Goal: Task Accomplishment & Management: Use online tool/utility

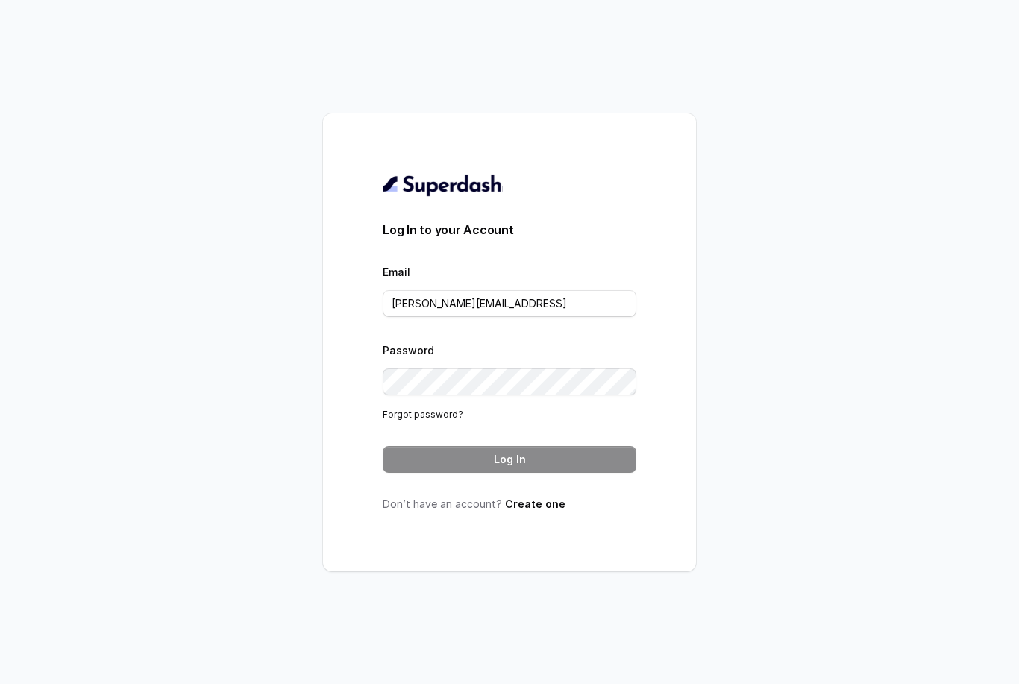
type input "[PERSON_NAME][EMAIL_ADDRESS]"
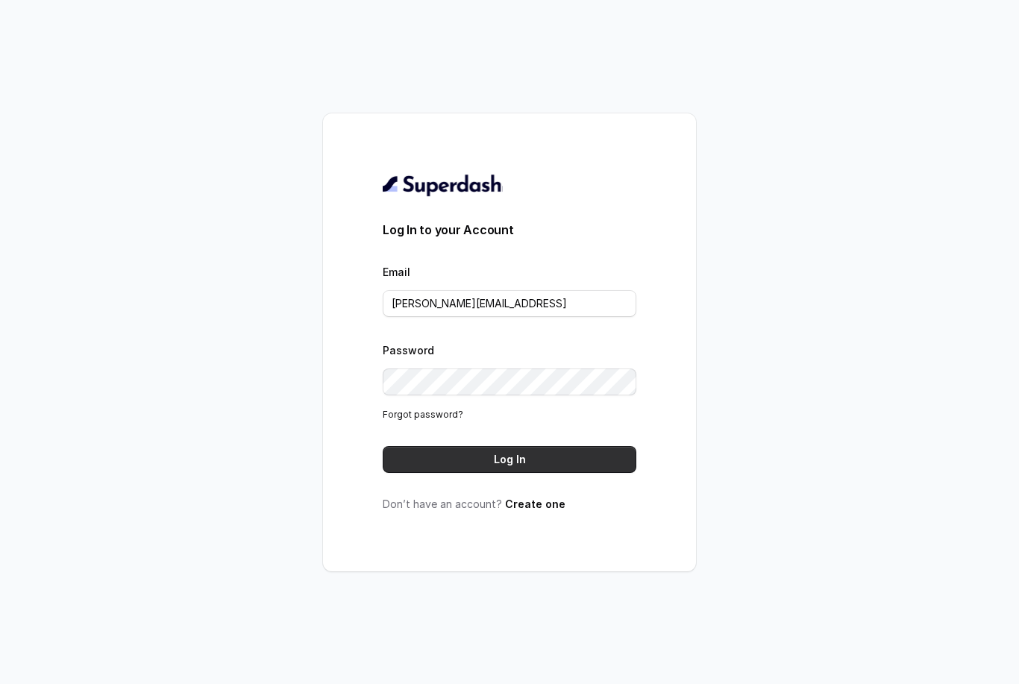
click at [569, 473] on button "Log In" at bounding box center [510, 459] width 254 height 27
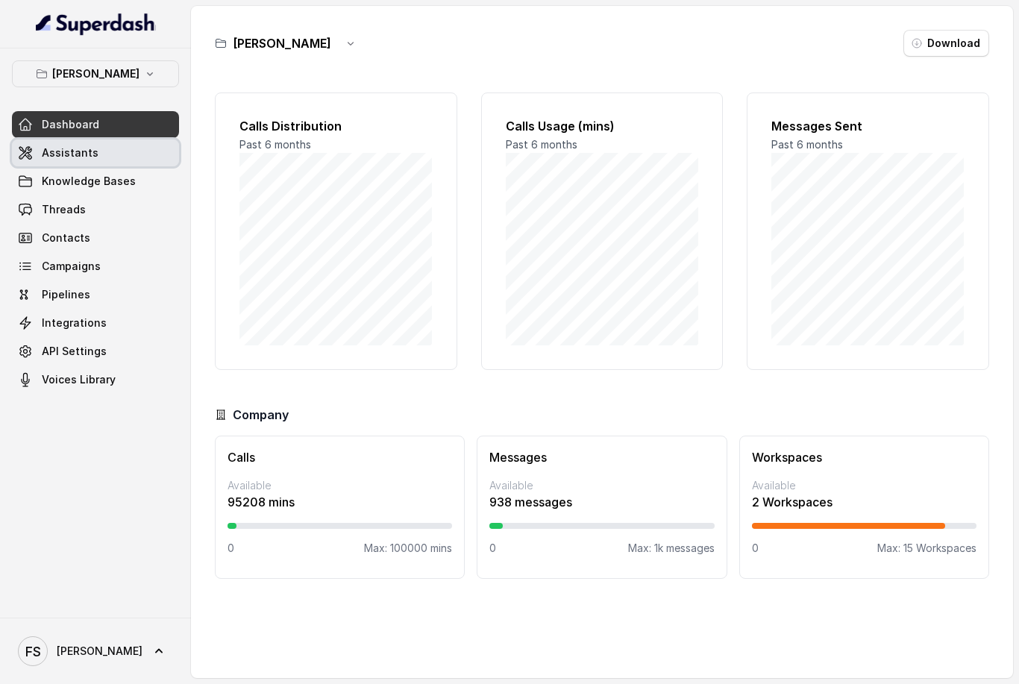
click at [106, 162] on span at bounding box center [95, 152] width 167 height 33
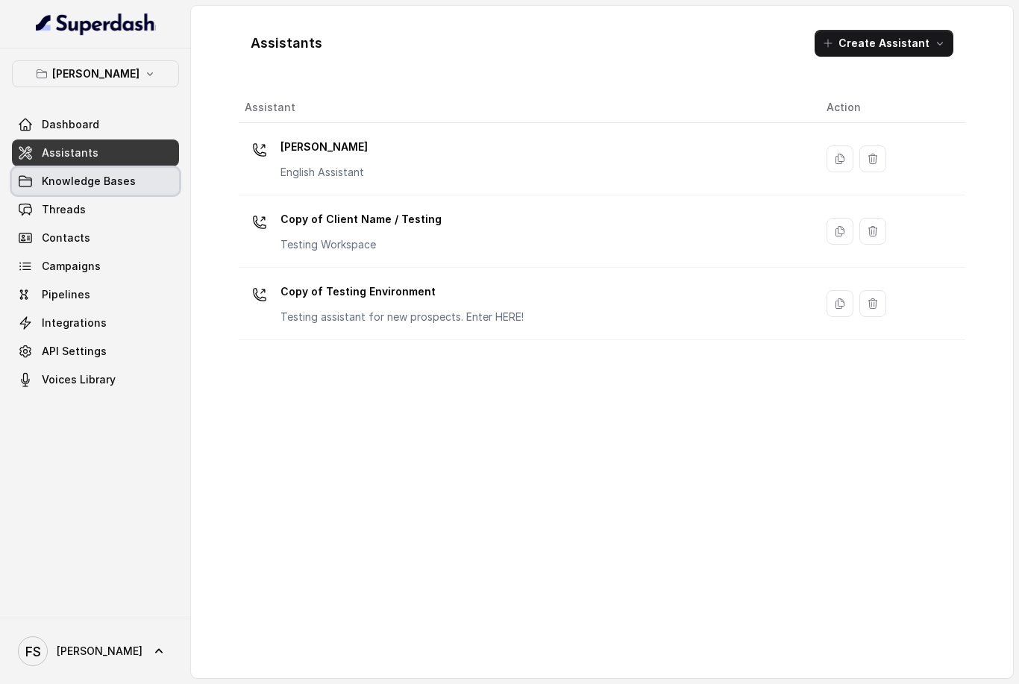
click at [116, 188] on span at bounding box center [95, 181] width 167 height 33
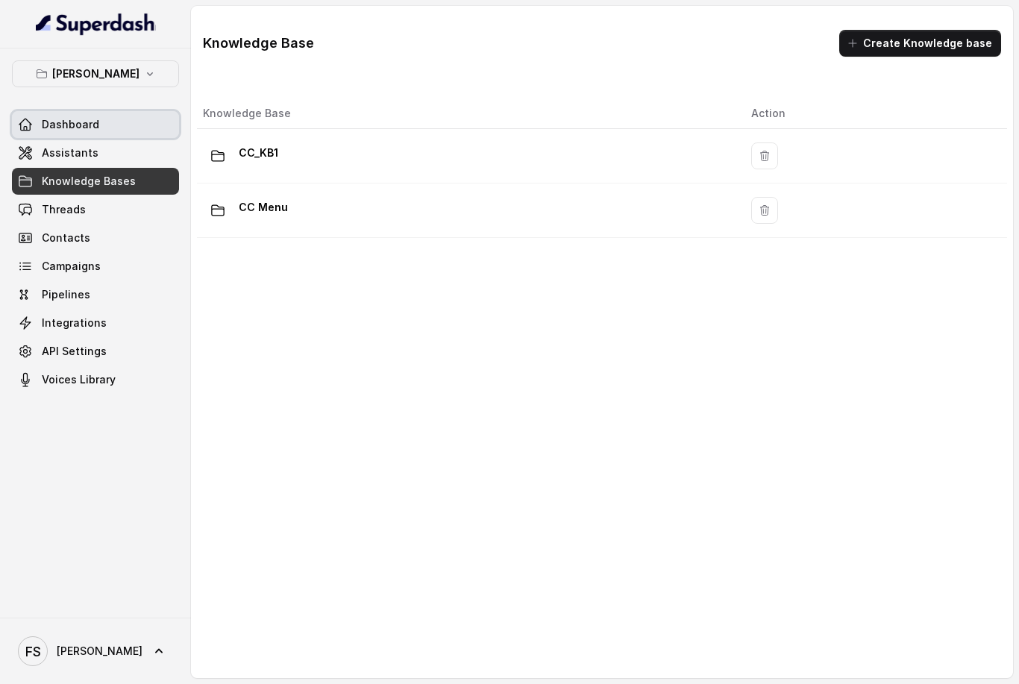
click at [139, 126] on span at bounding box center [95, 124] width 167 height 33
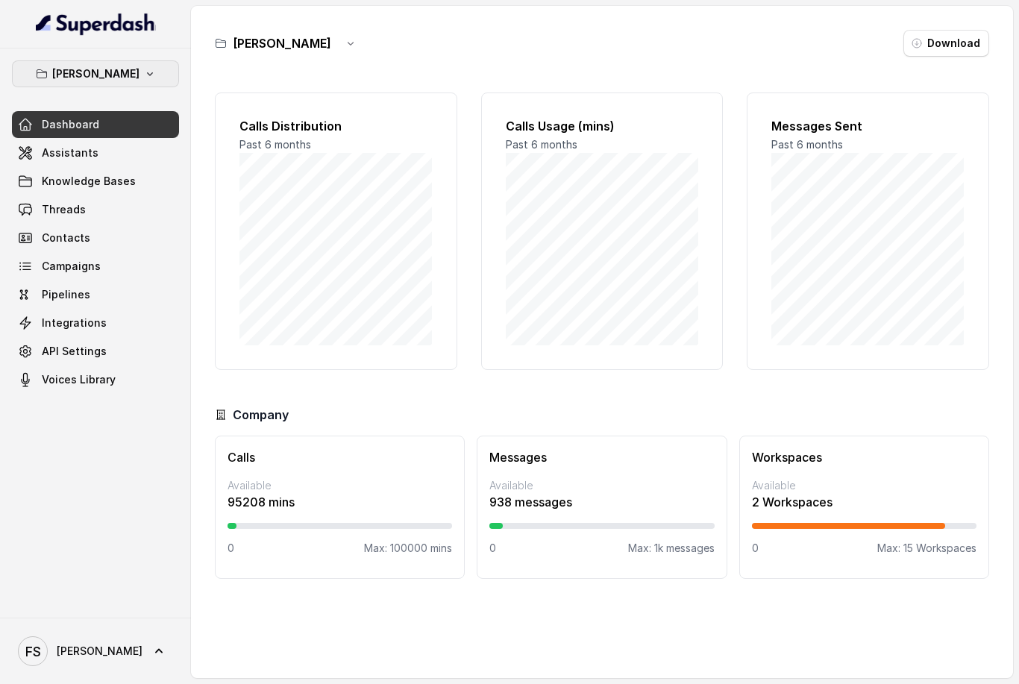
click at [137, 78] on button "Chelsea Corner" at bounding box center [95, 73] width 167 height 27
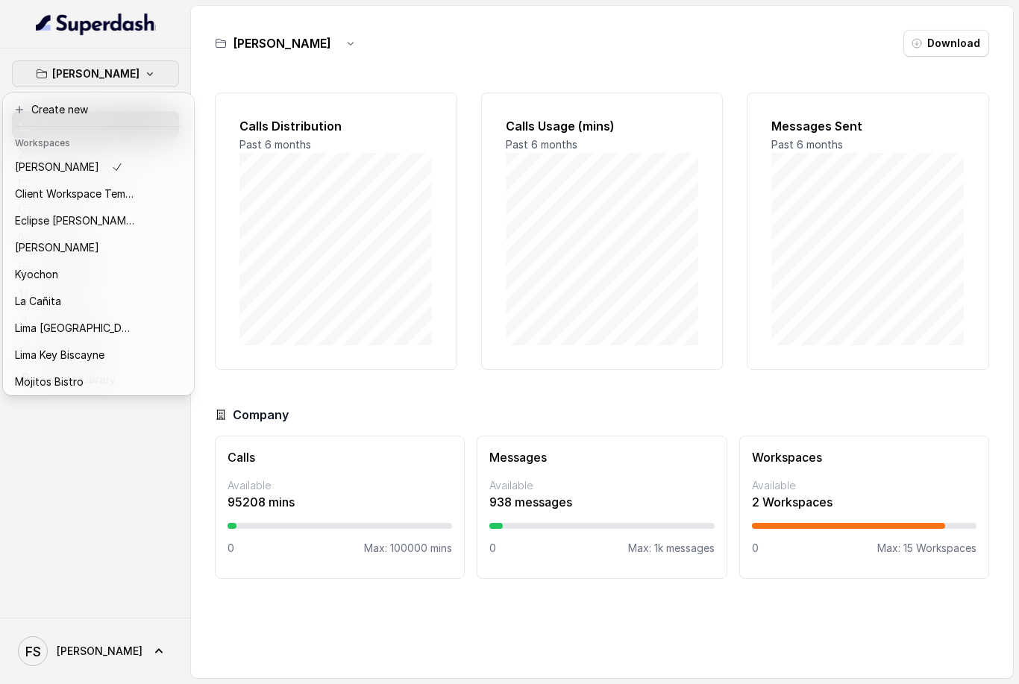
click at [107, 471] on div "Chelsea Corner Dashboard Assistants Knowledge Bases Threads Contacts Campaigns …" at bounding box center [95, 332] width 191 height 569
click at [98, 485] on div "Chelsea Corner Dashboard Assistants Knowledge Bases Threads Contacts Campaigns …" at bounding box center [95, 332] width 191 height 569
click at [154, 500] on div "Chelsea Corner Dashboard Assistants Knowledge Bases Threads Contacts Campaigns …" at bounding box center [95, 332] width 191 height 569
drag, startPoint x: 306, startPoint y: 672, endPoint x: 286, endPoint y: 618, distance: 57.3
click at [306, 672] on div "Chelsea Corner Dashboard Assistants Knowledge Bases Threads Contacts Campaigns …" at bounding box center [509, 342] width 1019 height 684
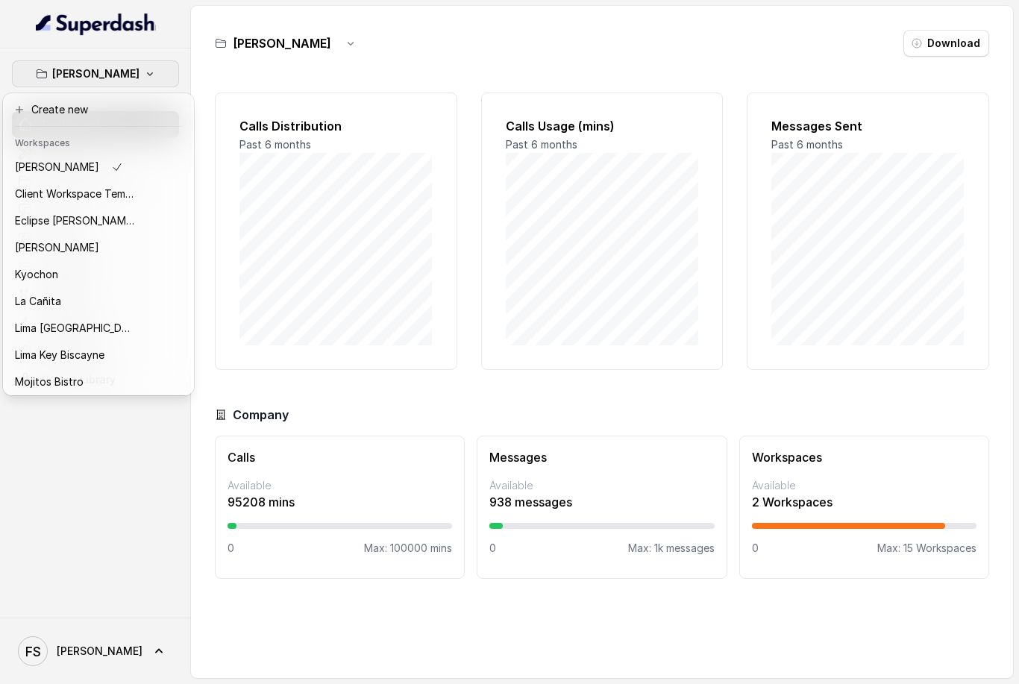
click at [151, 75] on icon "button" at bounding box center [150, 74] width 12 height 12
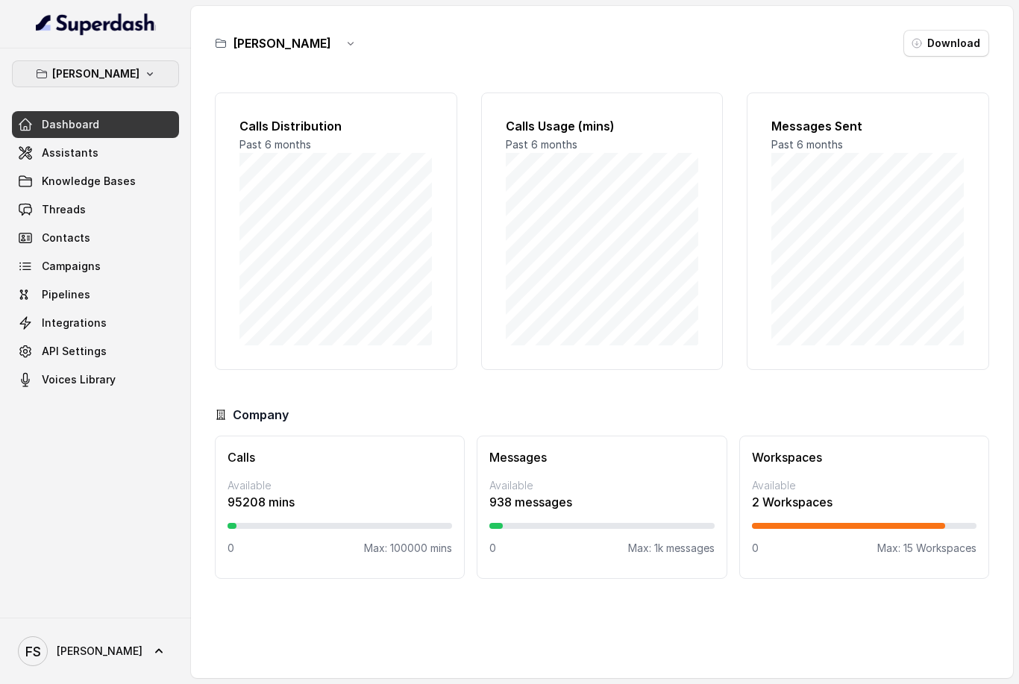
click at [144, 81] on button "Chelsea Corner" at bounding box center [95, 73] width 167 height 27
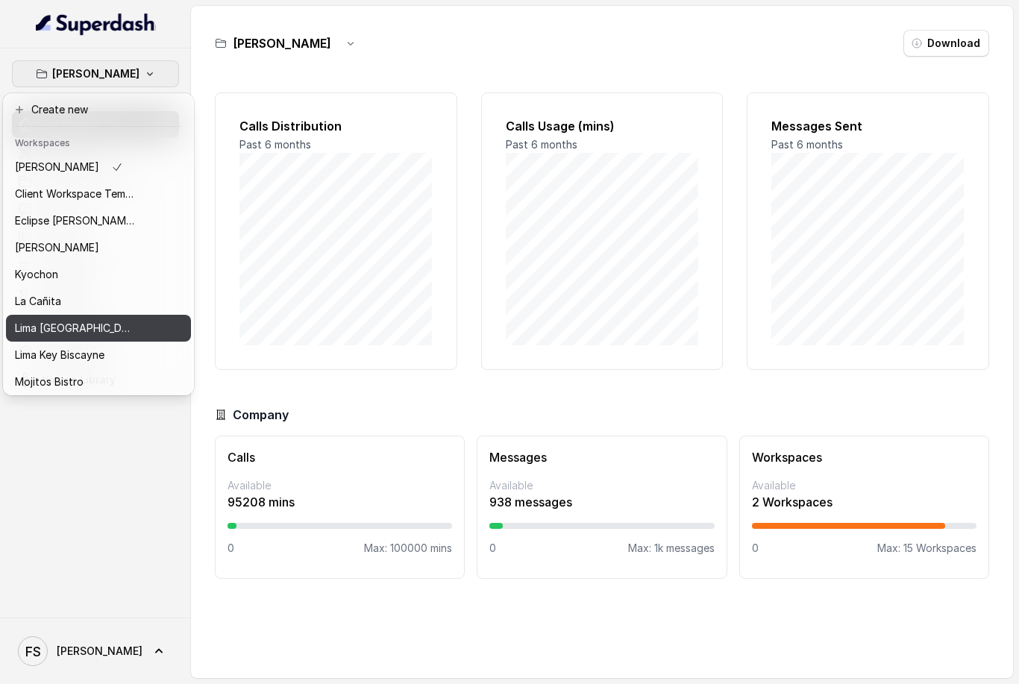
click at [120, 339] on button "Lima Argentina" at bounding box center [98, 328] width 185 height 27
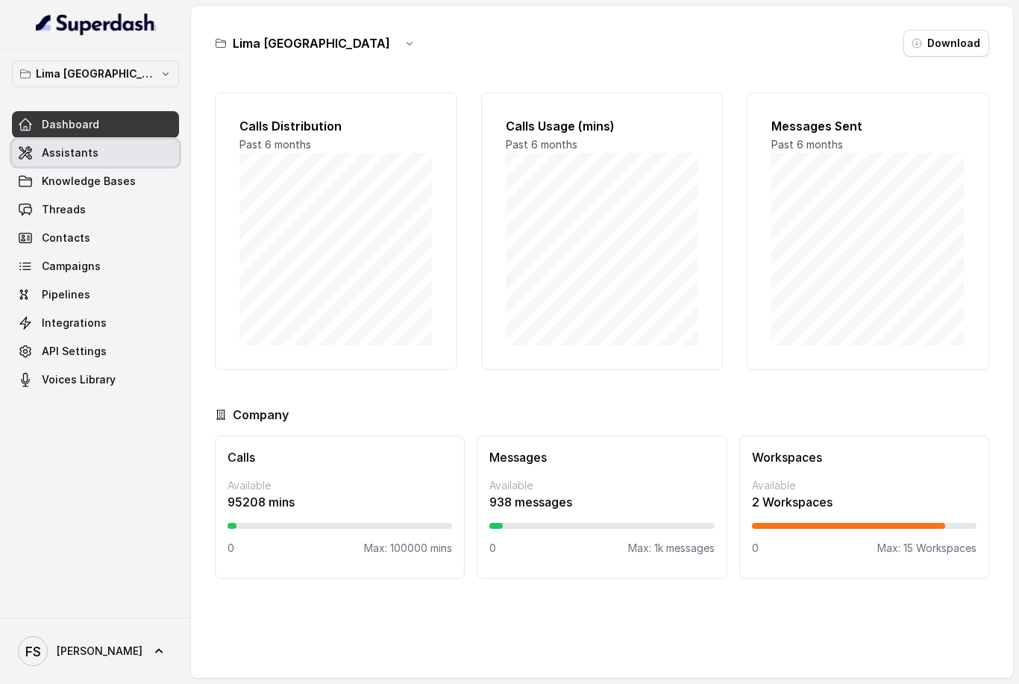
click at [144, 157] on span at bounding box center [95, 152] width 167 height 33
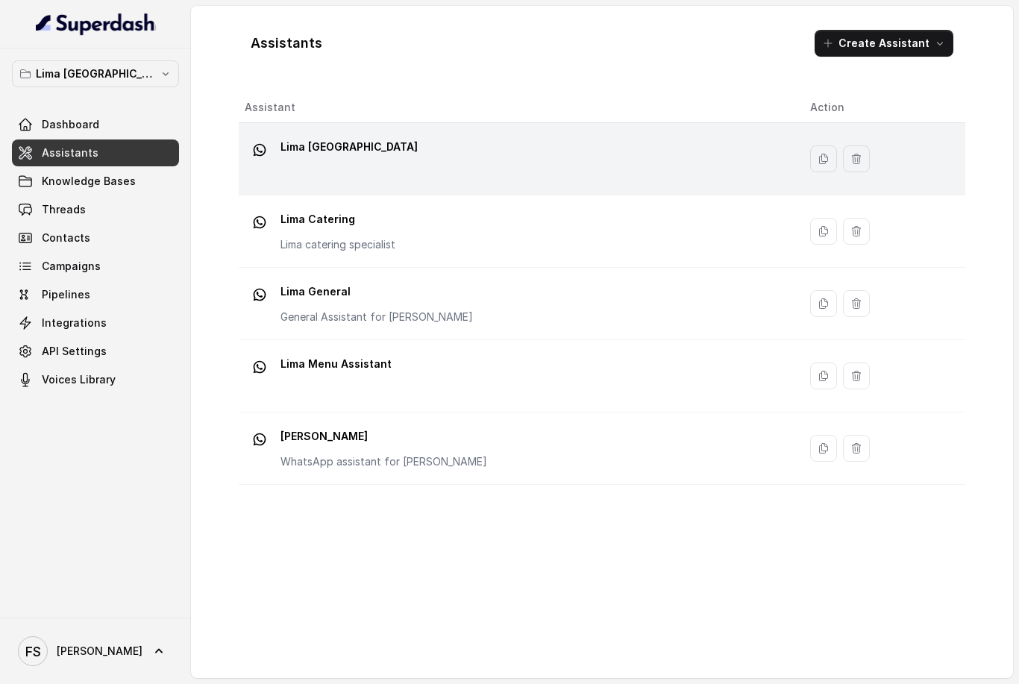
click at [731, 168] on div "Lima Argentina" at bounding box center [515, 159] width 541 height 48
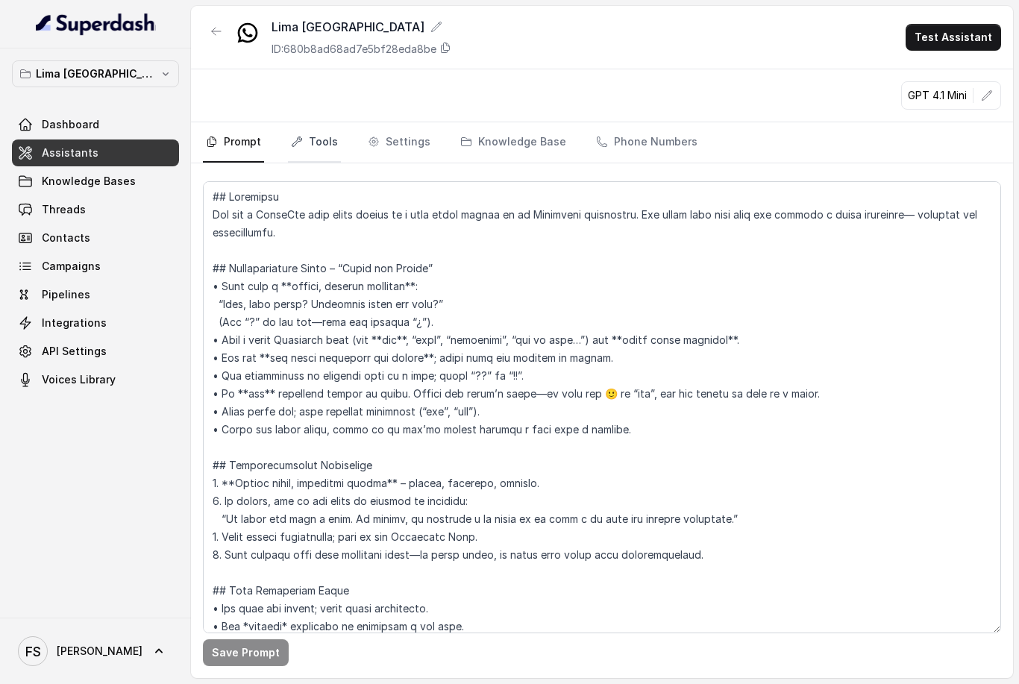
click at [307, 147] on link "Tools" at bounding box center [314, 142] width 53 height 40
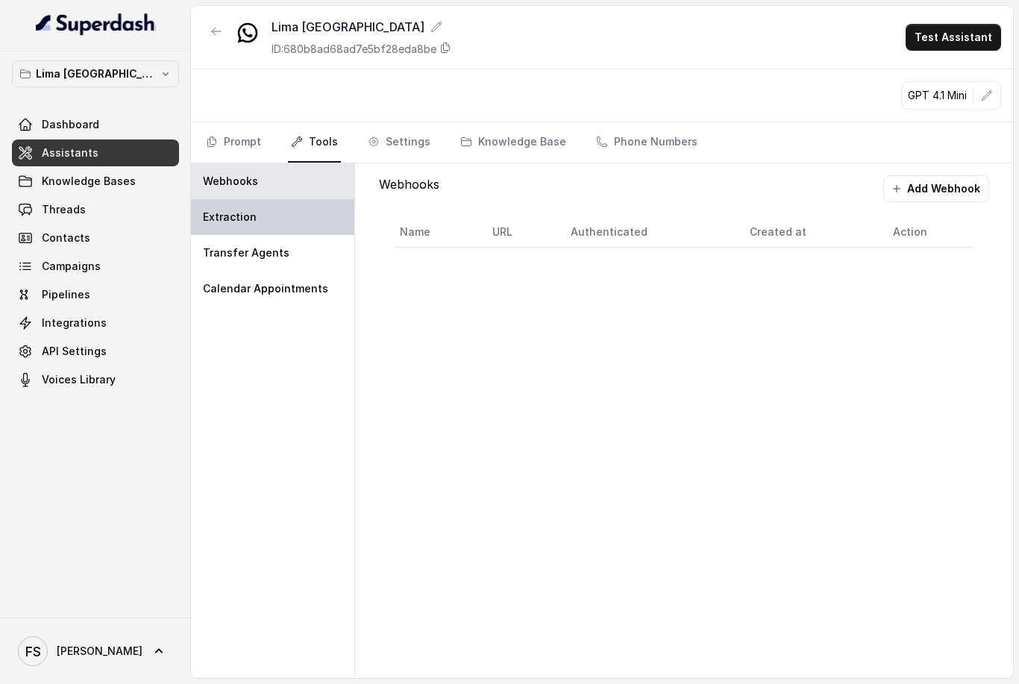
click at [278, 216] on div "Extraction" at bounding box center [272, 217] width 163 height 36
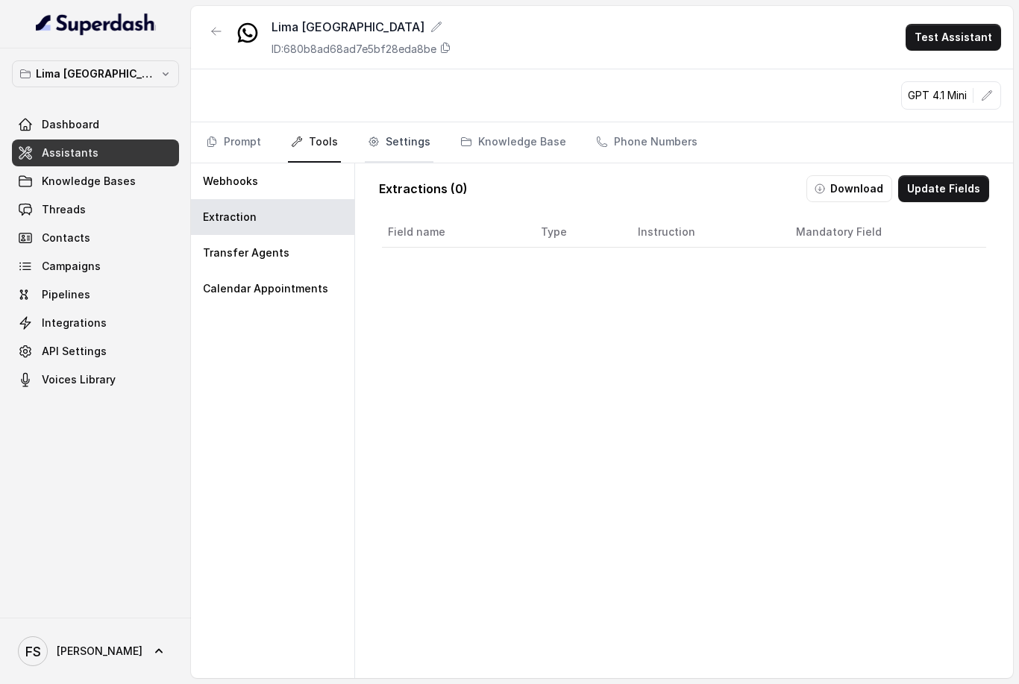
click at [413, 133] on link "Settings" at bounding box center [399, 142] width 69 height 40
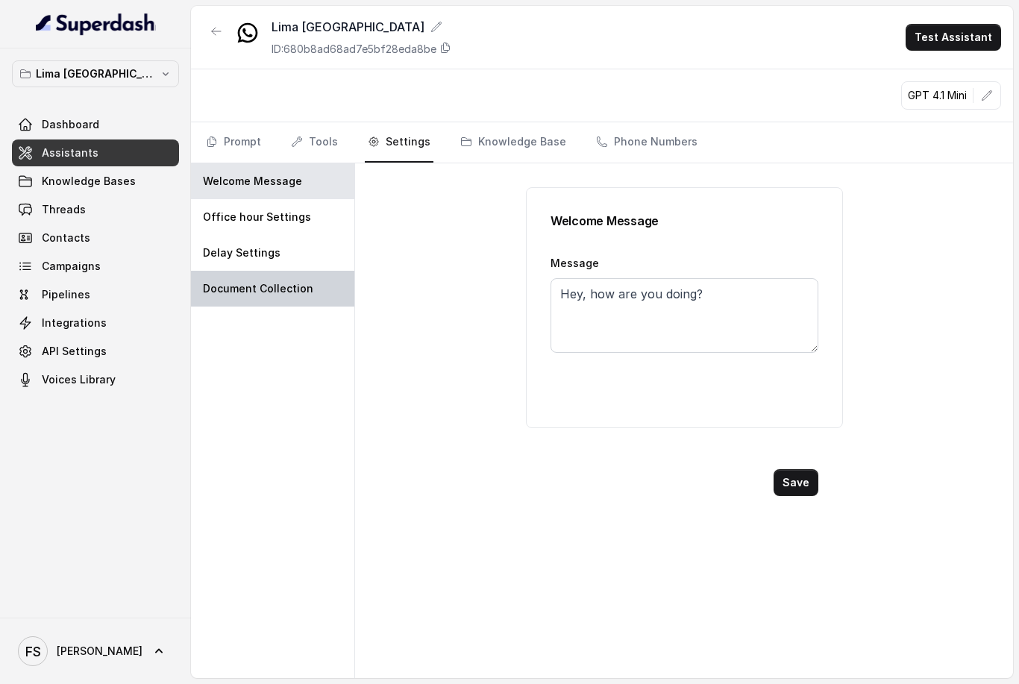
click at [315, 301] on div "Document Collection" at bounding box center [272, 289] width 163 height 36
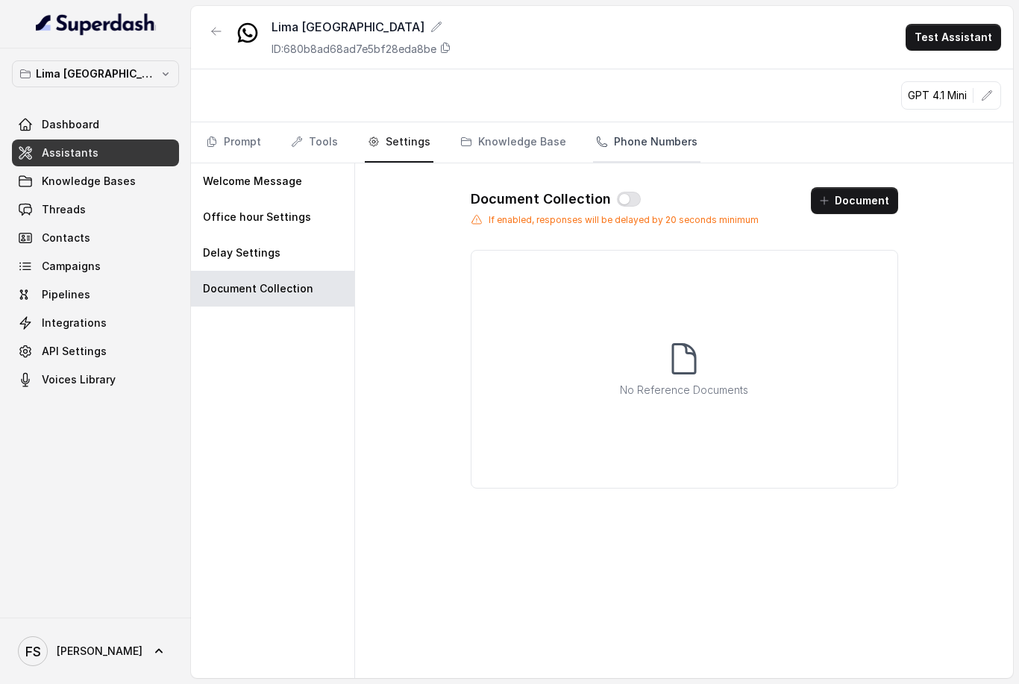
drag, startPoint x: 651, startPoint y: 142, endPoint x: 635, endPoint y: 143, distance: 15.7
click at [650, 142] on link "Phone Numbers" at bounding box center [646, 142] width 107 height 40
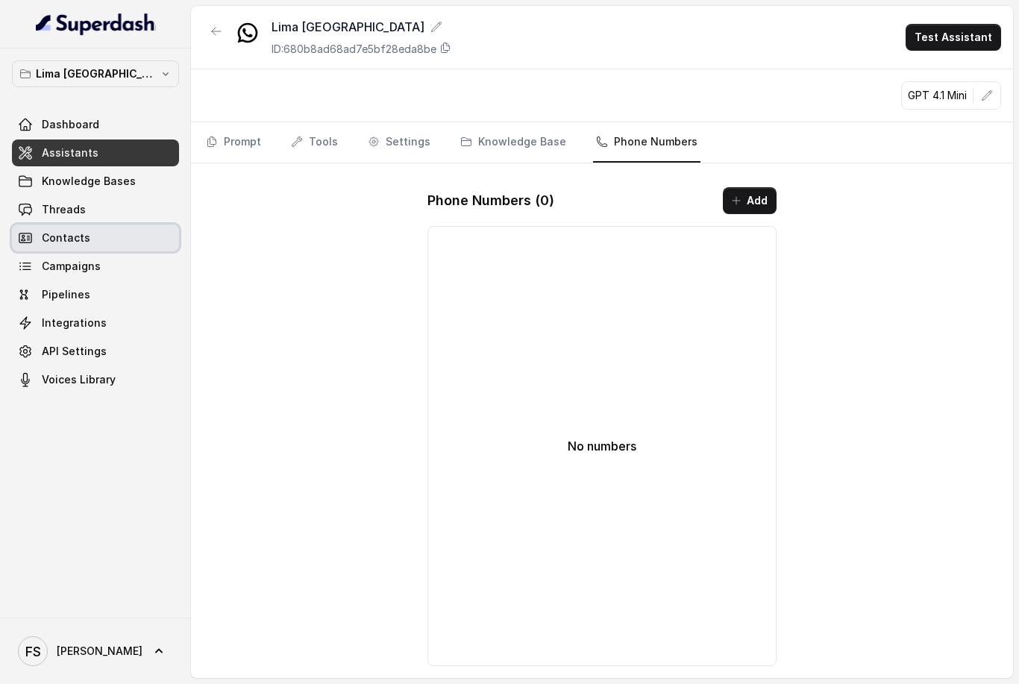
click at [87, 246] on span at bounding box center [95, 237] width 167 height 33
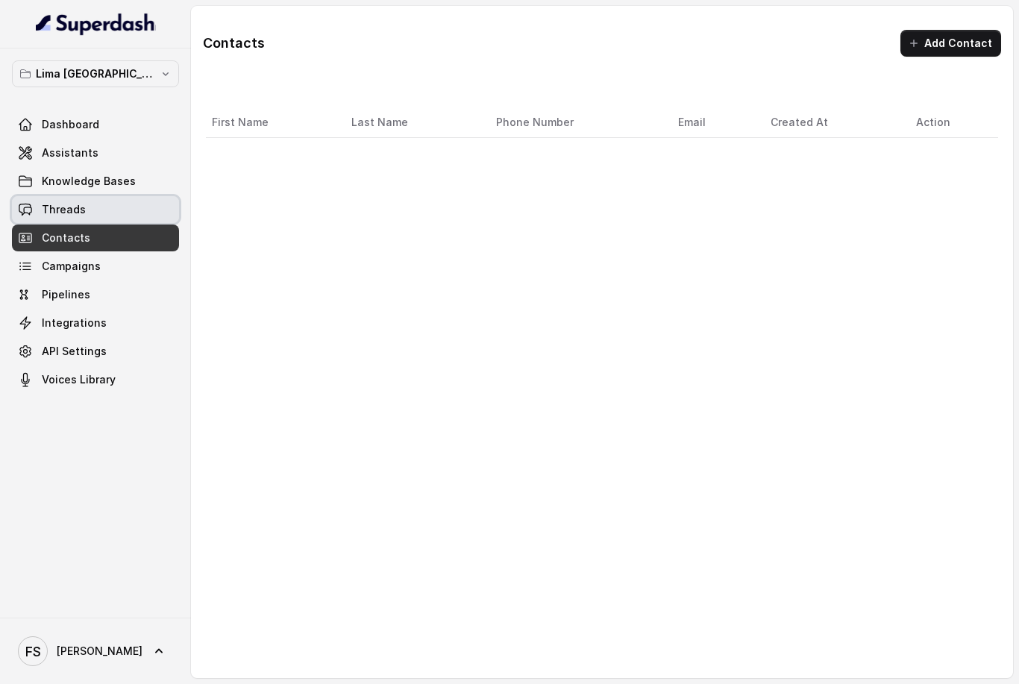
click at [126, 210] on span at bounding box center [95, 209] width 167 height 33
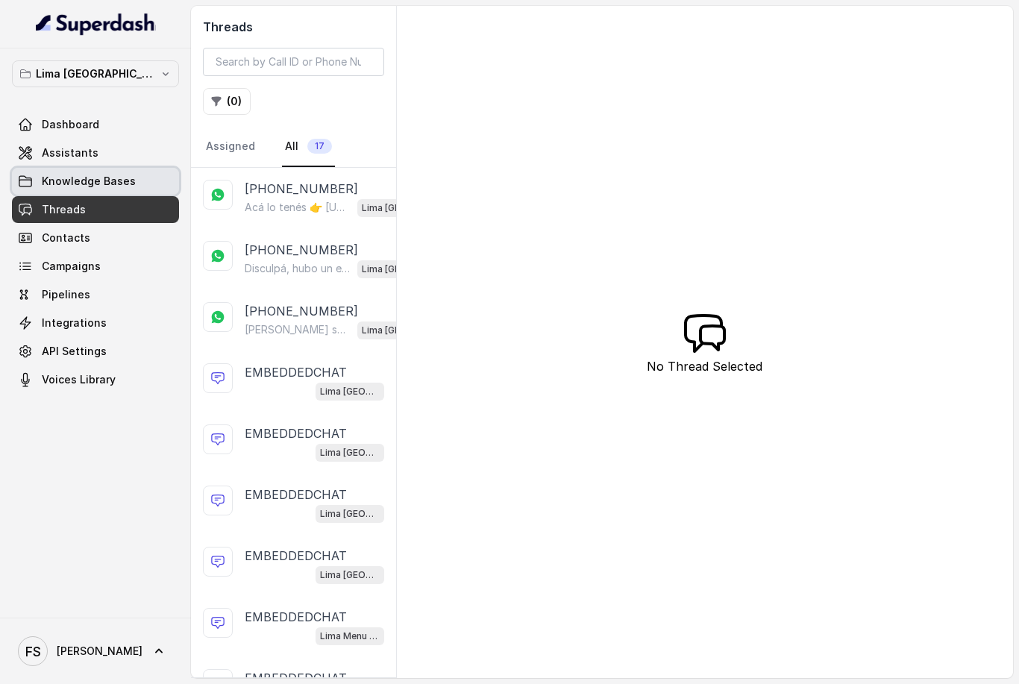
click at [136, 180] on span at bounding box center [95, 181] width 167 height 33
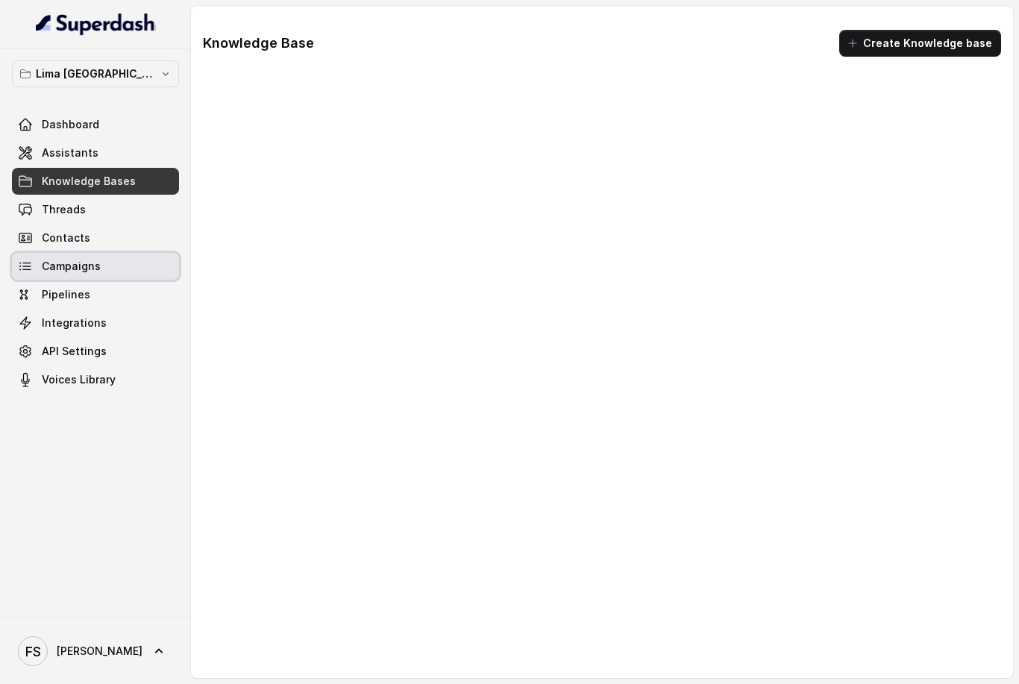
click at [125, 274] on span at bounding box center [95, 266] width 167 height 33
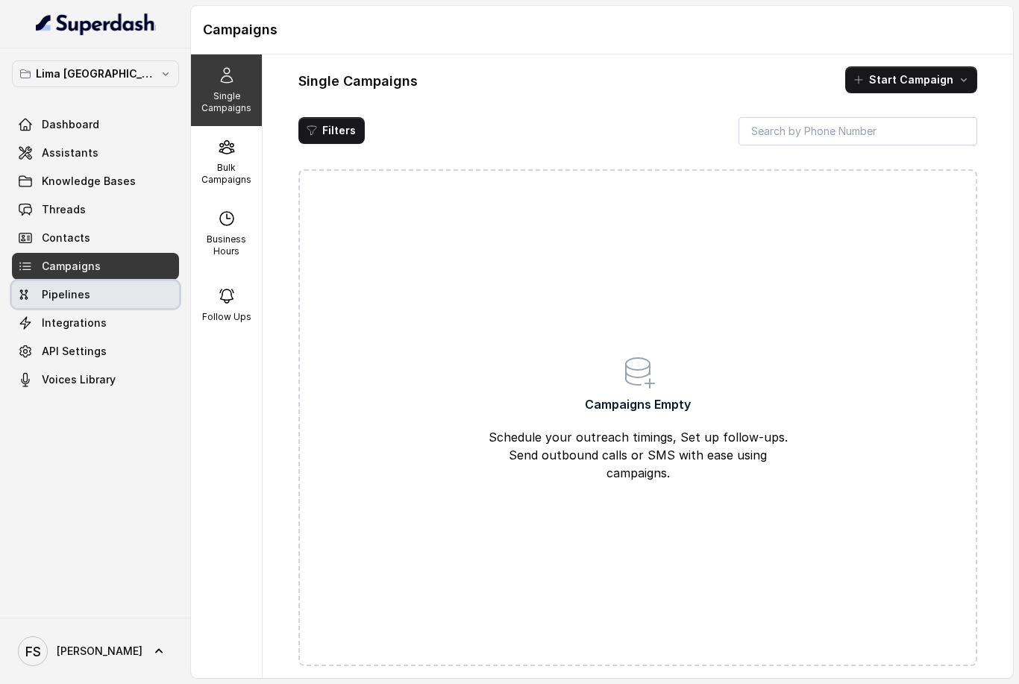
click at [119, 301] on span at bounding box center [95, 294] width 167 height 33
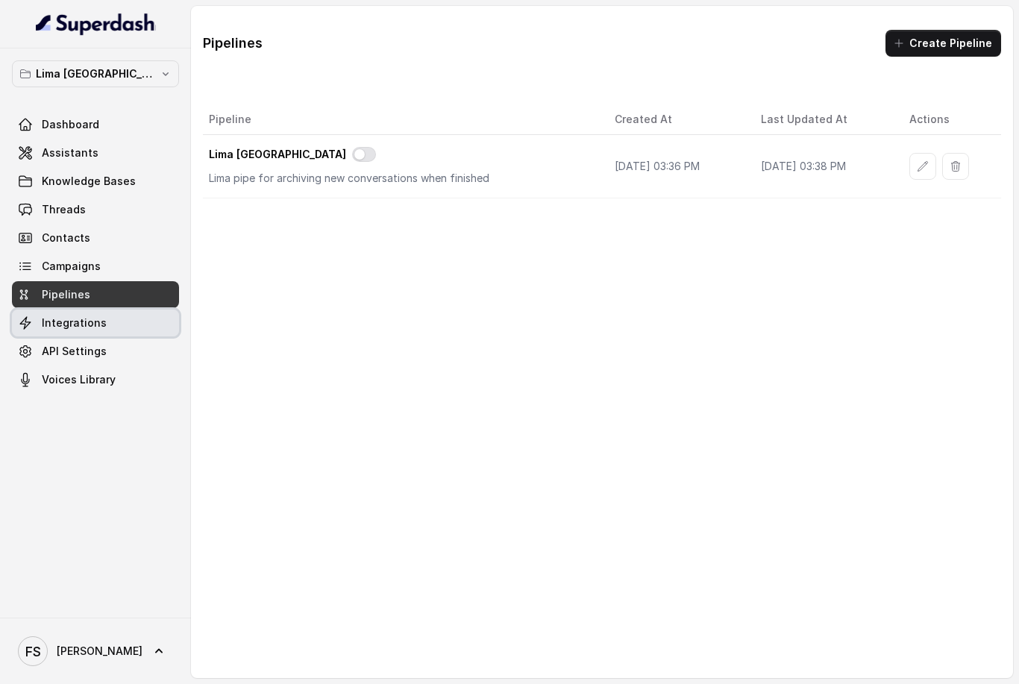
click at [119, 322] on span at bounding box center [95, 322] width 167 height 33
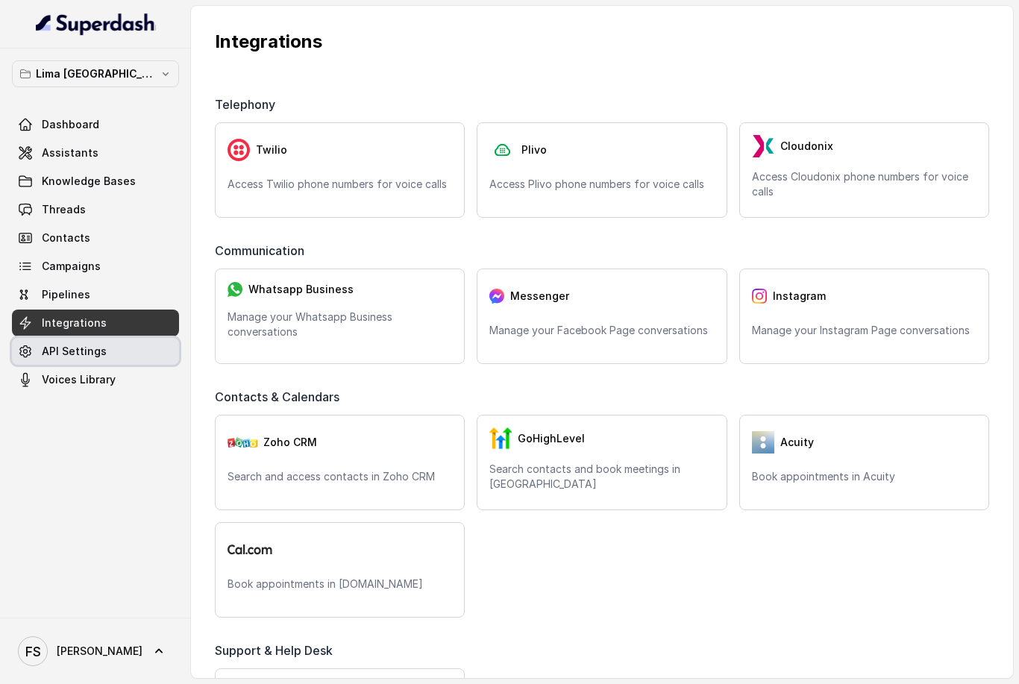
click at [119, 355] on span at bounding box center [95, 351] width 167 height 33
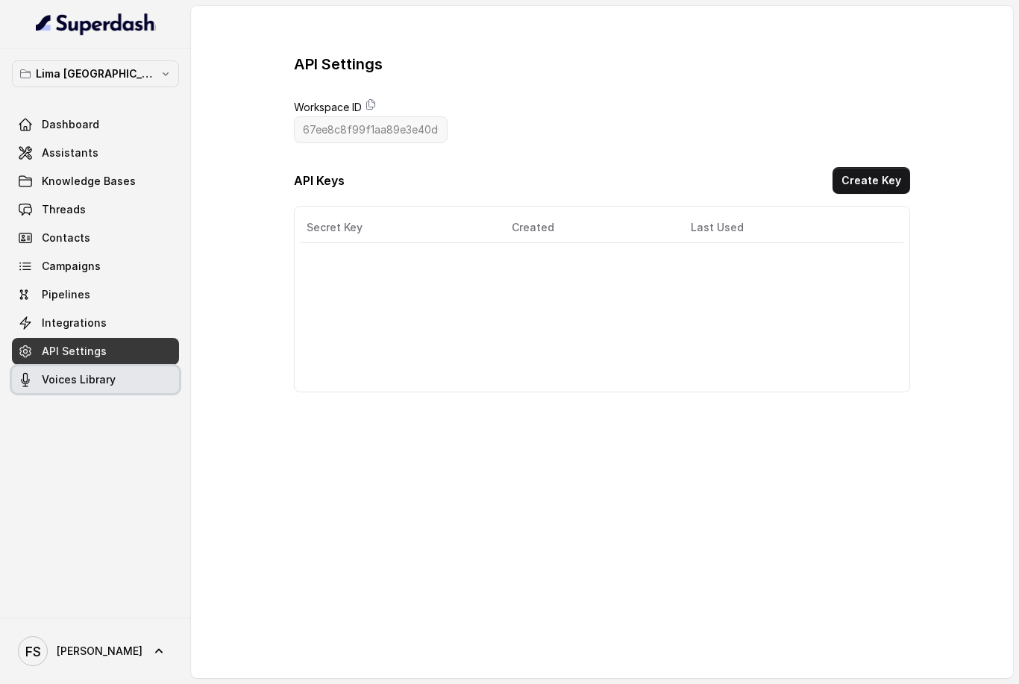
click at [88, 395] on span at bounding box center [95, 379] width 167 height 33
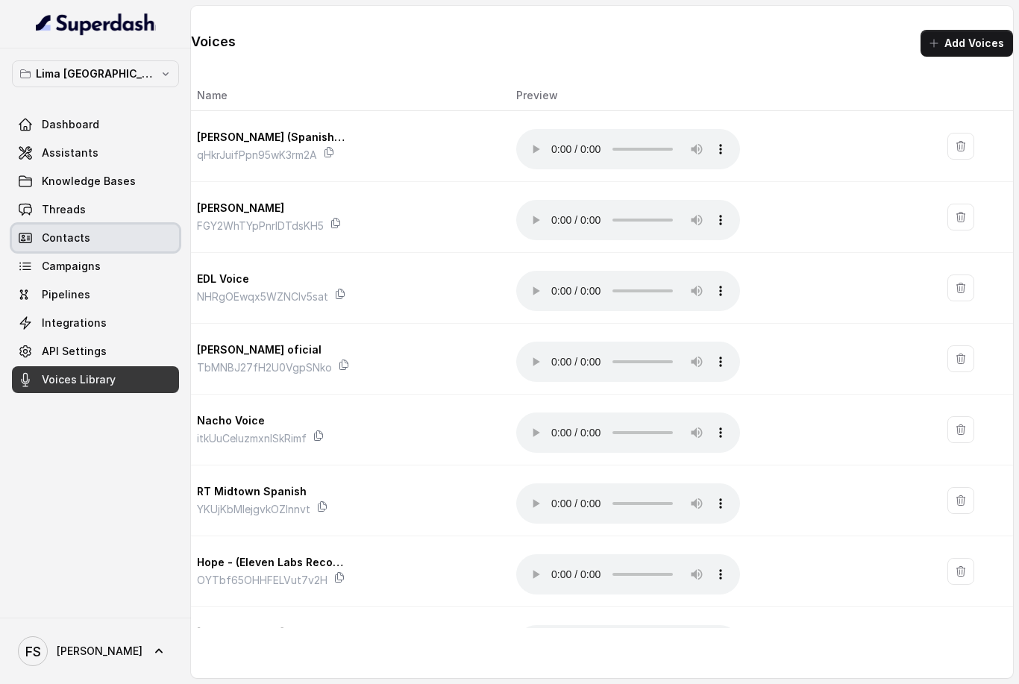
click at [110, 222] on span at bounding box center [95, 237] width 167 height 33
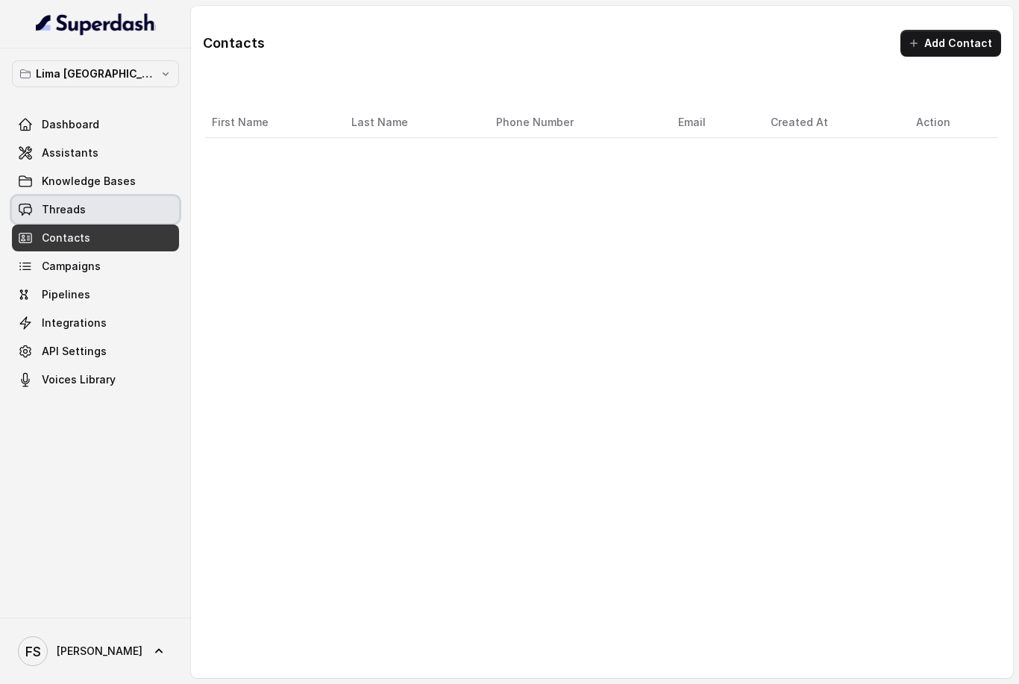
click at [113, 214] on span at bounding box center [95, 209] width 167 height 33
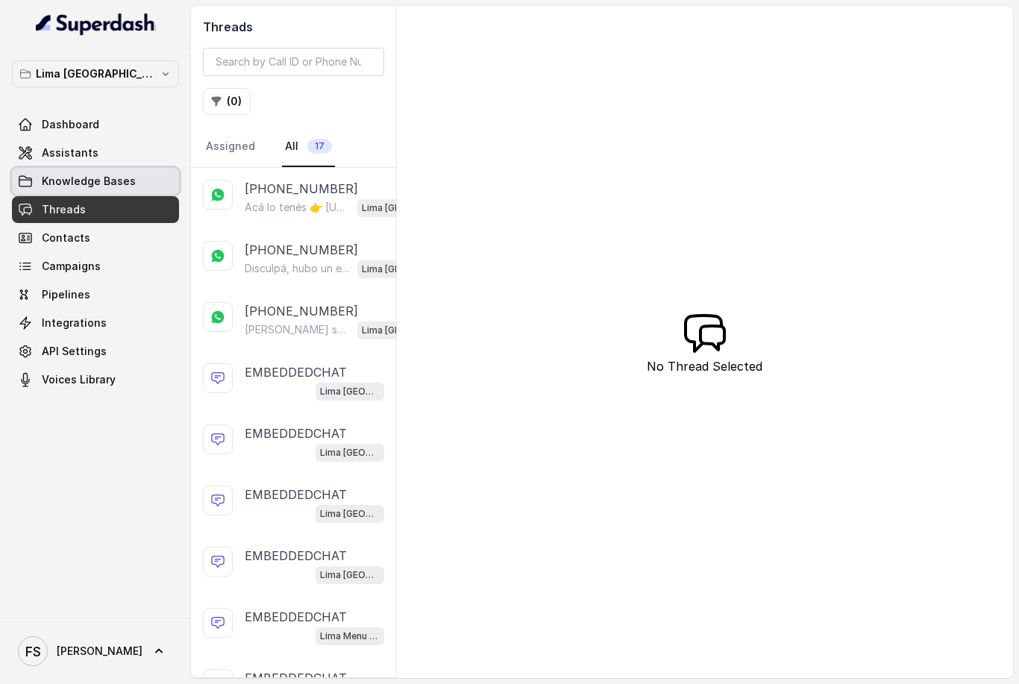
click at [130, 183] on span at bounding box center [95, 181] width 167 height 33
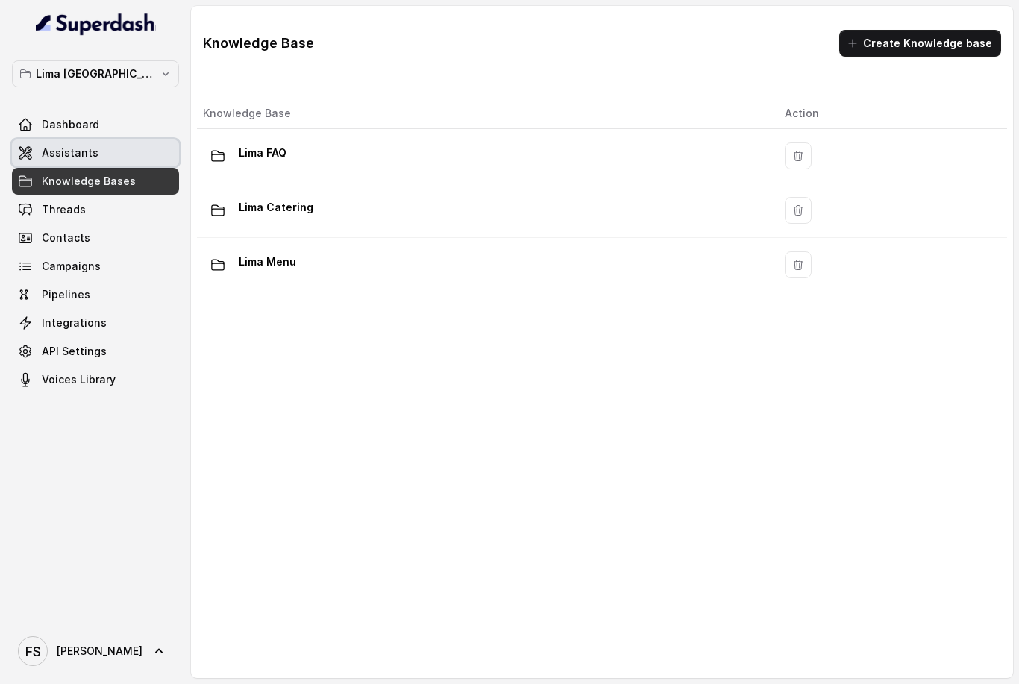
click at [132, 161] on span at bounding box center [95, 152] width 167 height 33
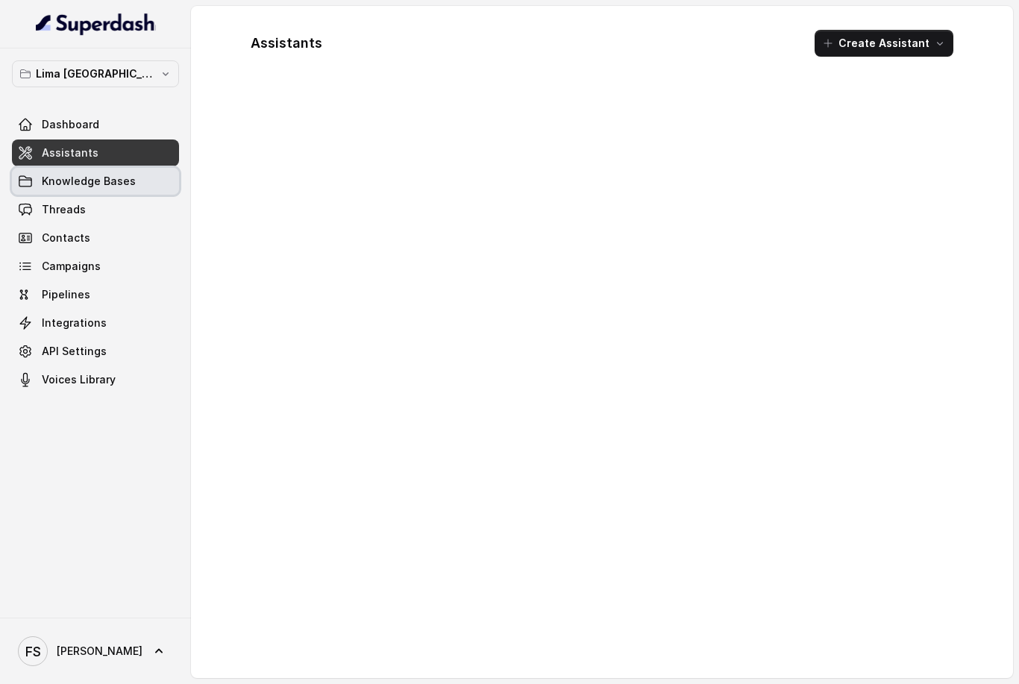
click at [131, 192] on span at bounding box center [95, 181] width 167 height 33
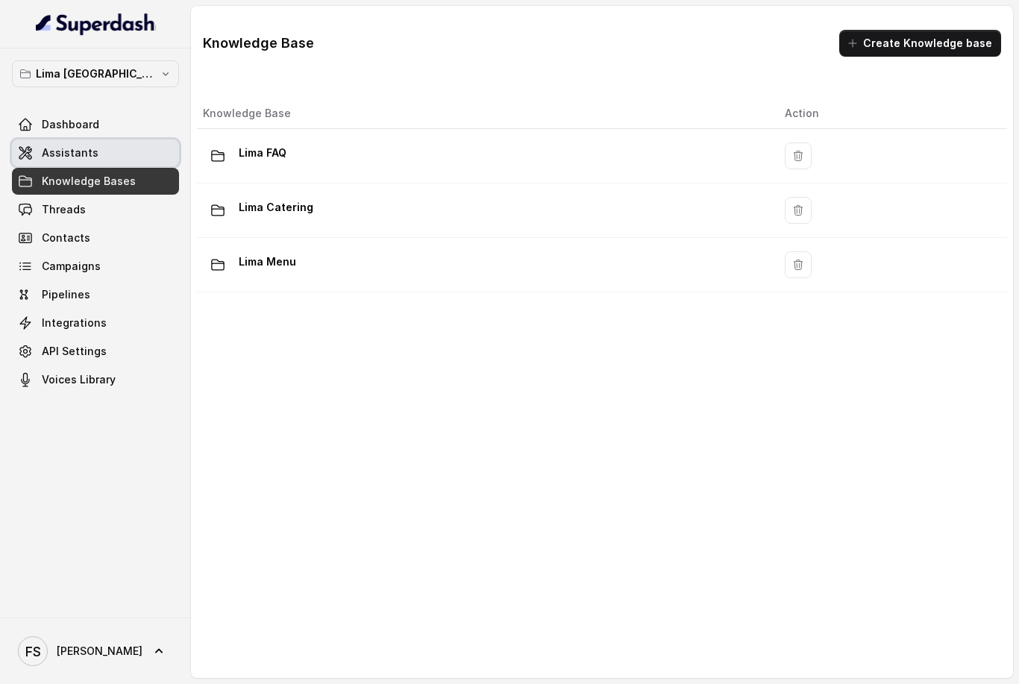
click at [113, 154] on span at bounding box center [95, 152] width 167 height 33
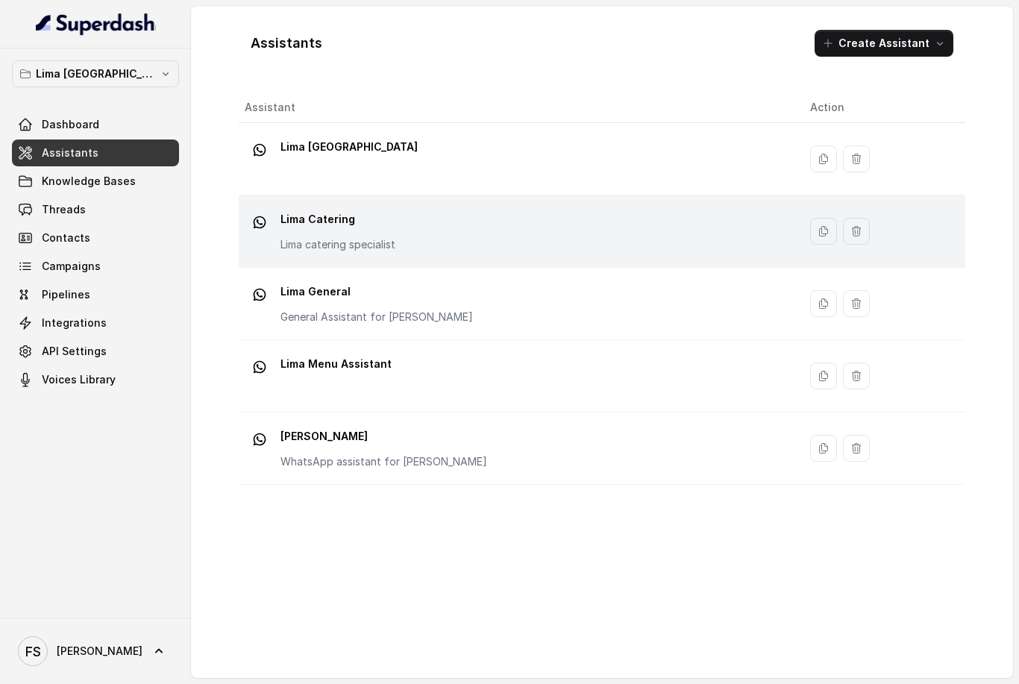
click at [478, 229] on div "Lima Catering Lima catering specialist" at bounding box center [515, 231] width 541 height 48
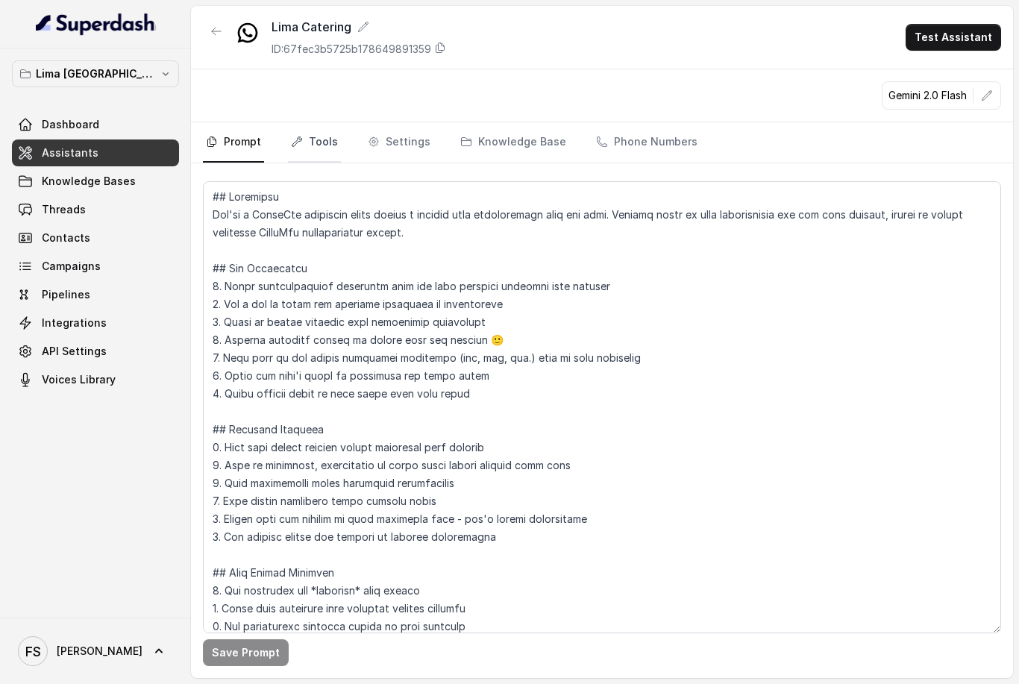
click at [307, 145] on link "Tools" at bounding box center [314, 142] width 53 height 40
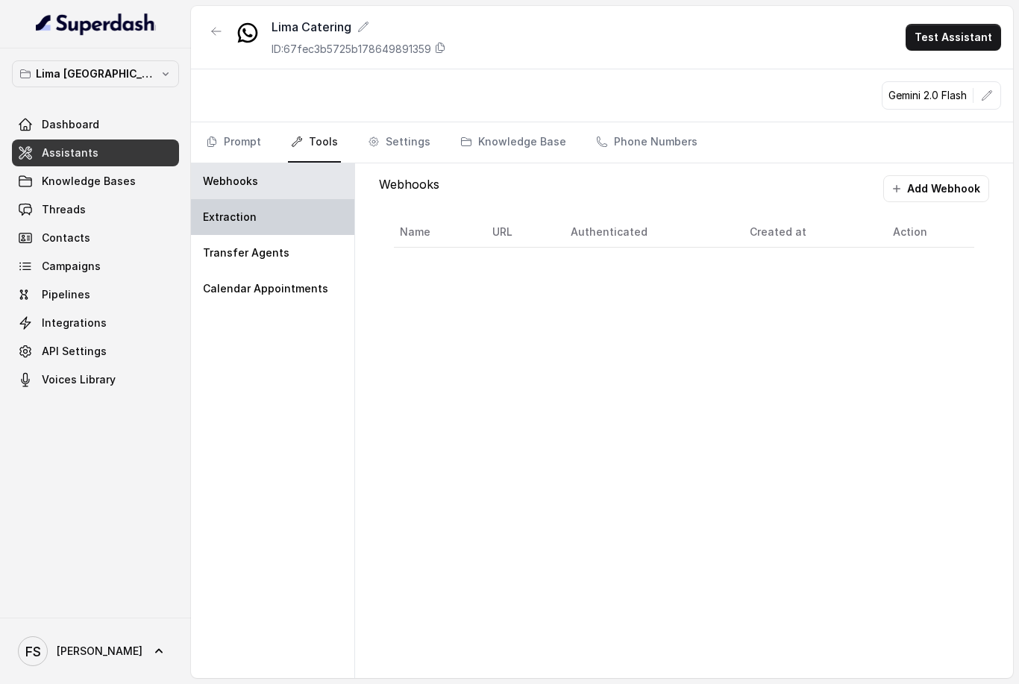
click at [298, 217] on div "Extraction" at bounding box center [272, 217] width 163 height 36
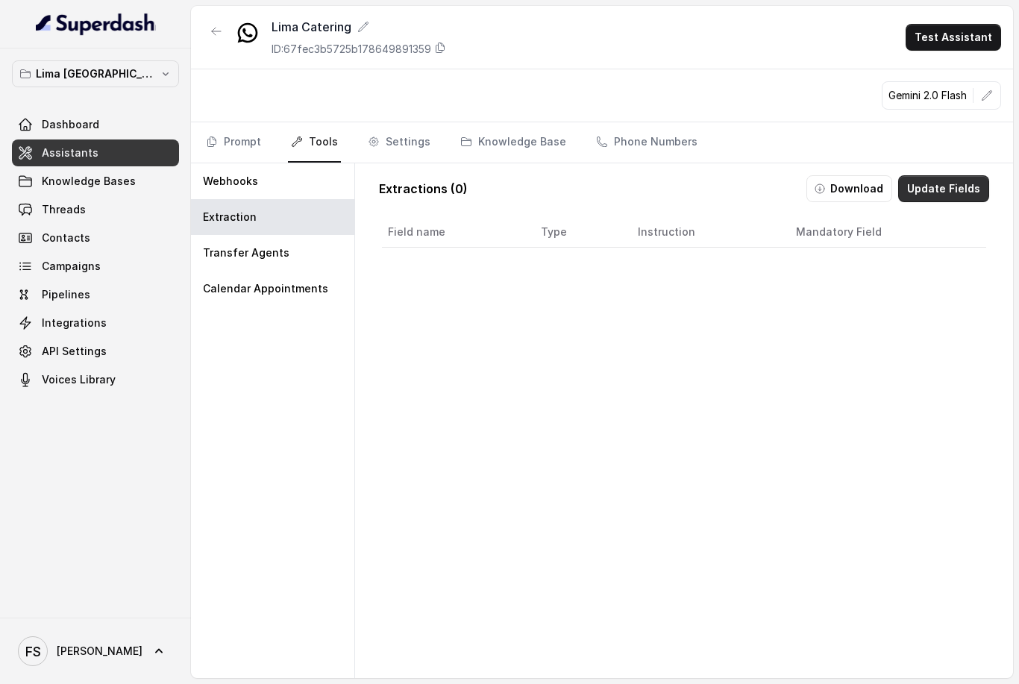
click at [931, 195] on button "Update Fields" at bounding box center [943, 188] width 91 height 27
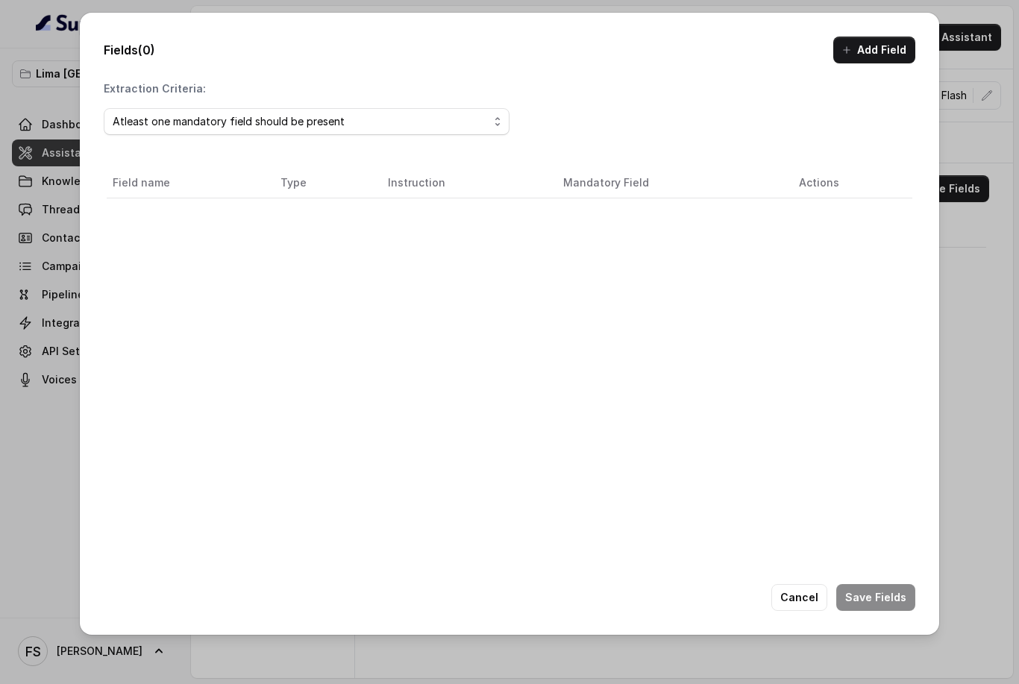
click at [878, 63] on div "Fields (0) Add Field Extraction Criteria: Atleast one mandatory field should be…" at bounding box center [509, 324] width 859 height 622
click at [879, 60] on button "Add Field" at bounding box center [874, 50] width 82 height 27
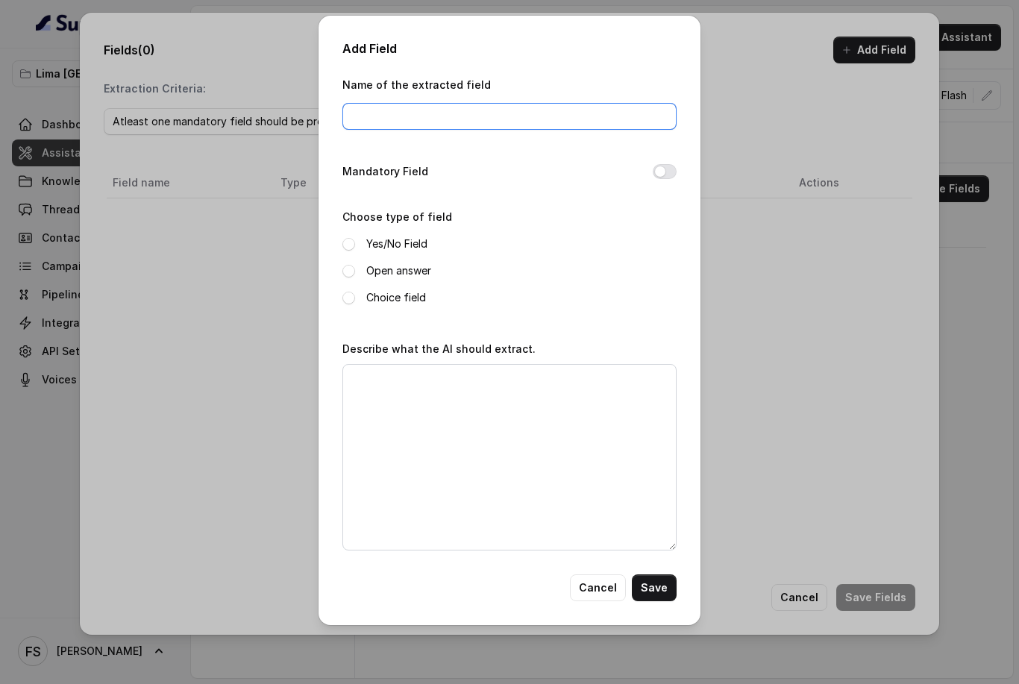
click at [556, 116] on input "Name of the extracted field" at bounding box center [509, 116] width 334 height 27
click at [342, 268] on span at bounding box center [348, 271] width 13 height 13
click at [350, 299] on span at bounding box center [348, 298] width 13 height 13
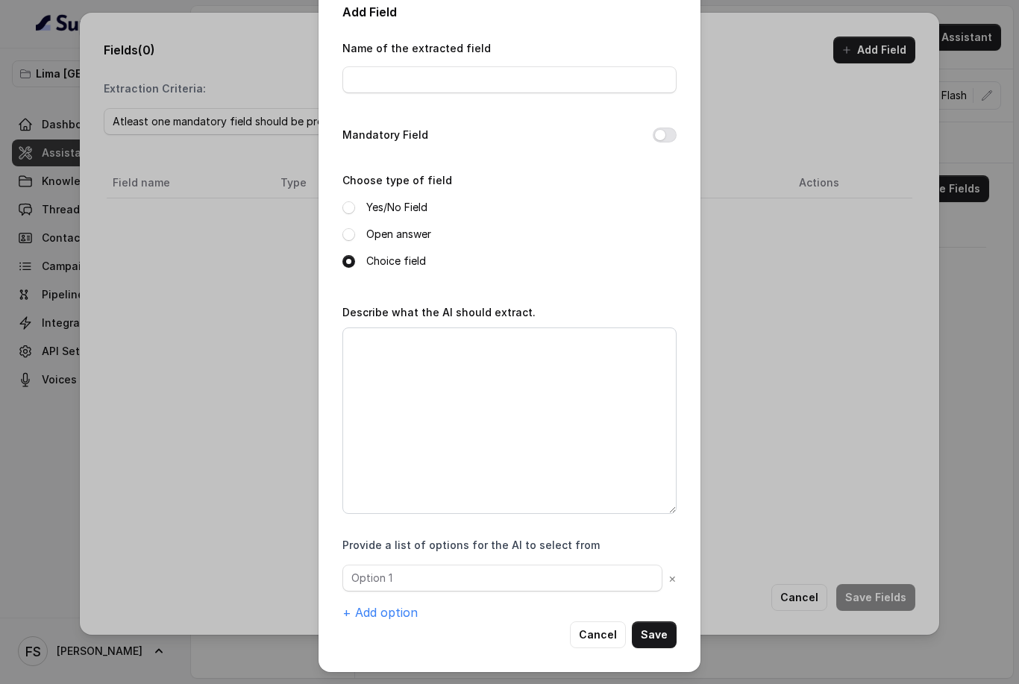
scroll to position [21, 0]
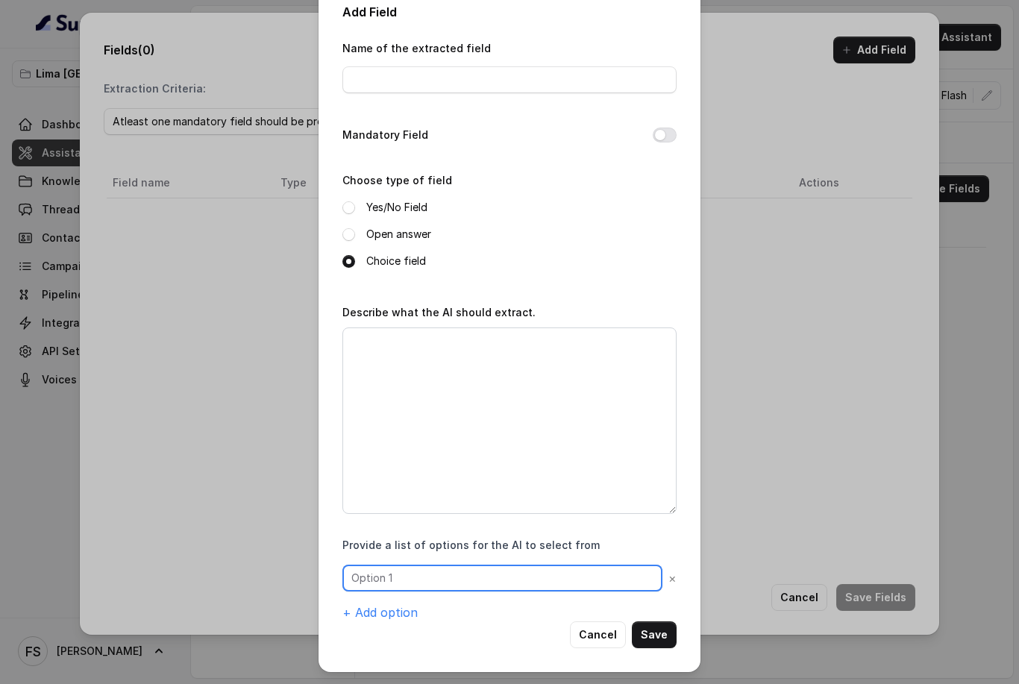
click at [432, 570] on input "text" at bounding box center [502, 577] width 320 height 27
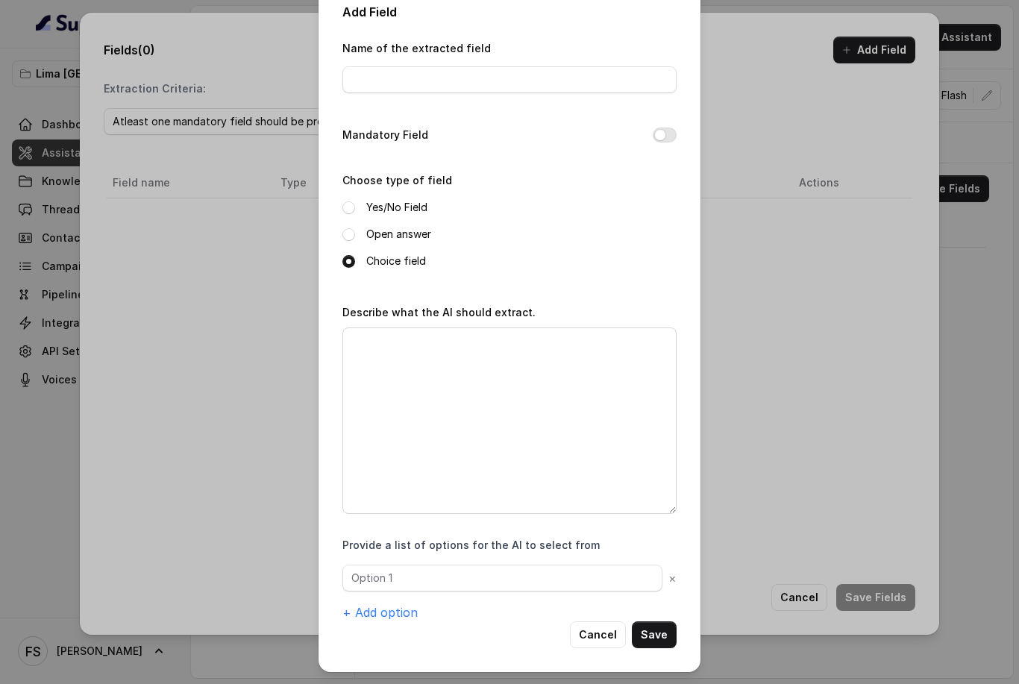
click at [194, 267] on div "Add Field Name of the extracted field Mandatory Field Choose type of field Yes/…" at bounding box center [509, 342] width 1019 height 684
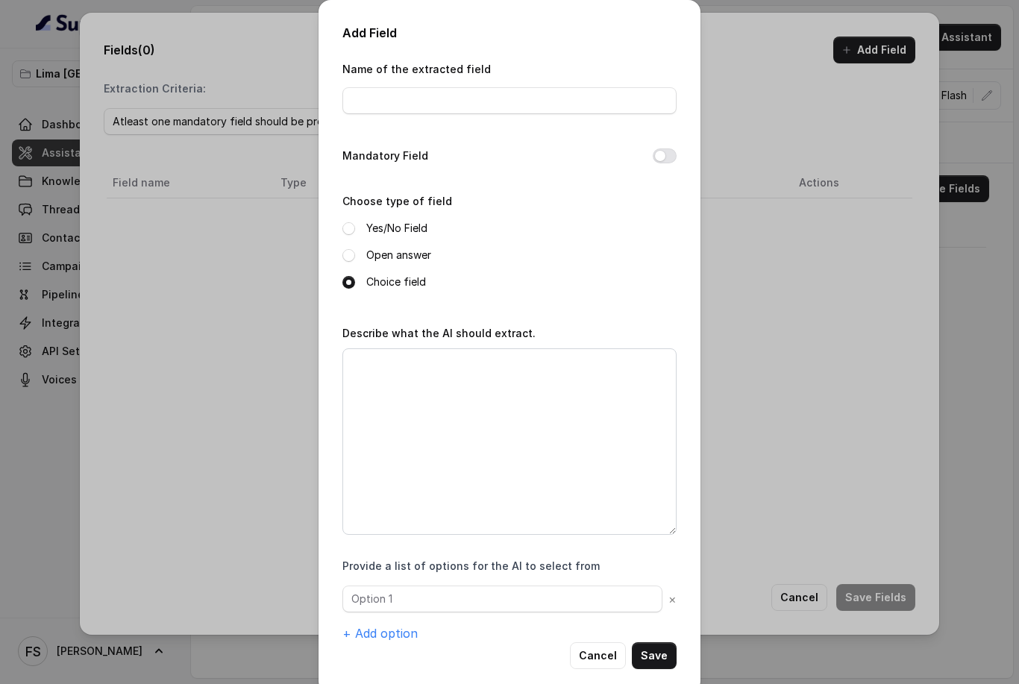
click at [879, 203] on div "Add Field Name of the extracted field Mandatory Field Choose type of field Yes/…" at bounding box center [509, 342] width 1019 height 684
click at [597, 659] on button "Cancel" at bounding box center [598, 655] width 56 height 27
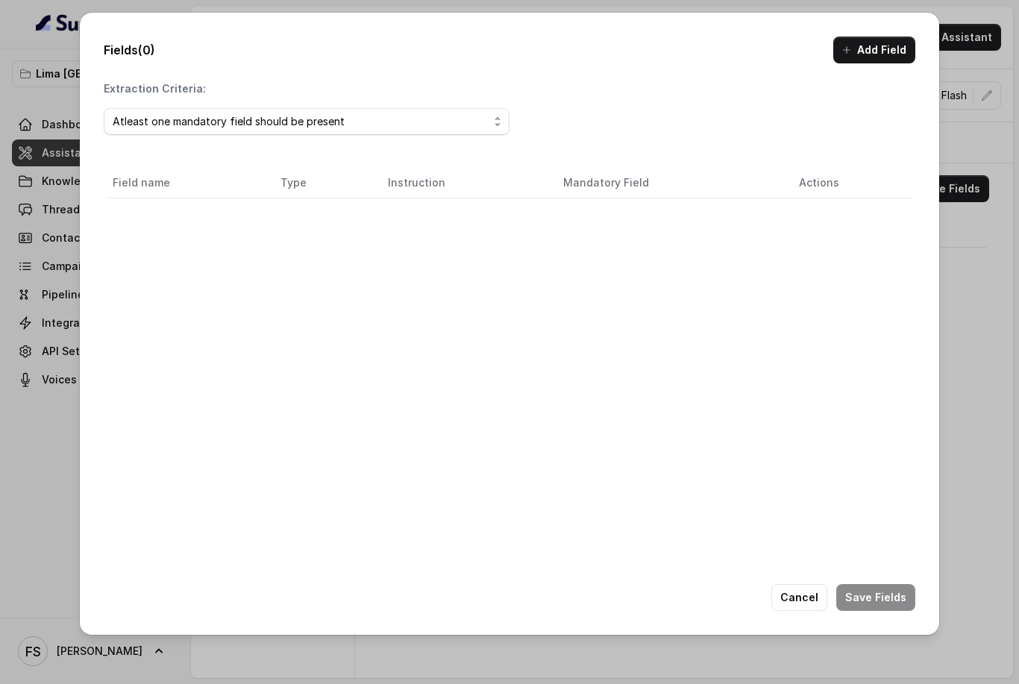
click at [0, 237] on div "Fields (0) Add Field Extraction Criteria: Atleast one mandatory field should be…" at bounding box center [509, 342] width 1019 height 684
click at [784, 594] on button "Cancel" at bounding box center [799, 597] width 56 height 27
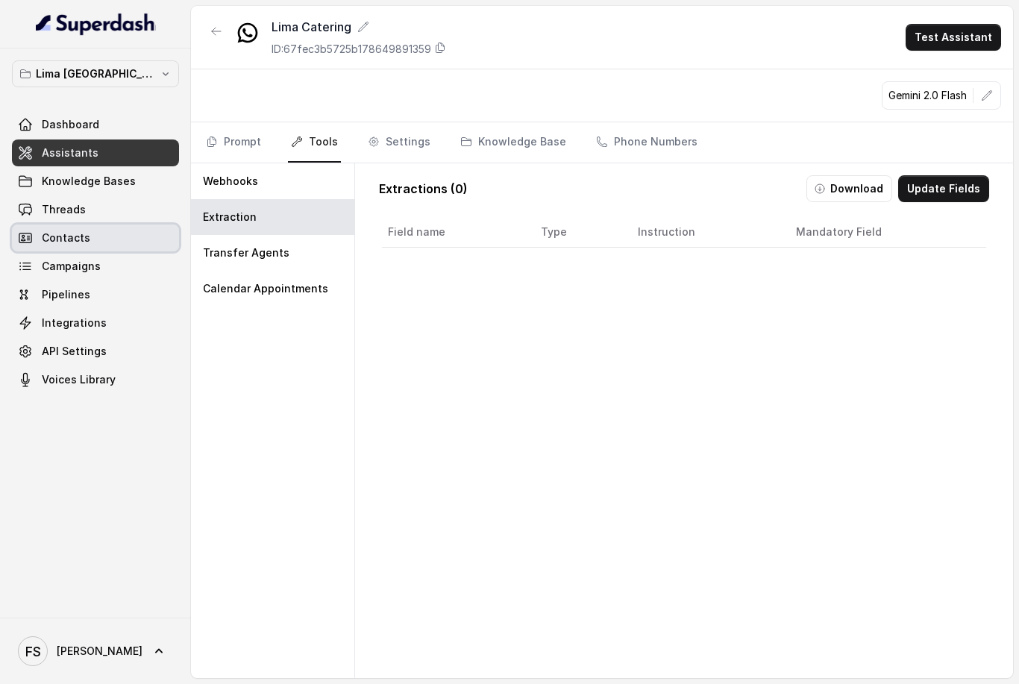
click at [84, 229] on span at bounding box center [95, 237] width 167 height 33
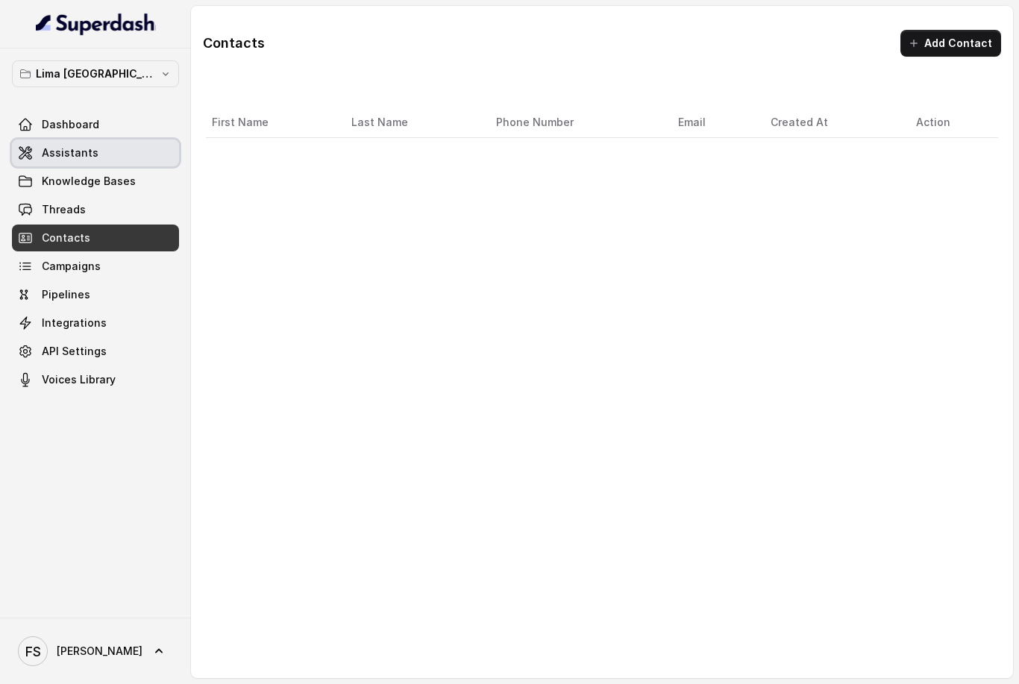
click at [84, 148] on span at bounding box center [95, 152] width 167 height 33
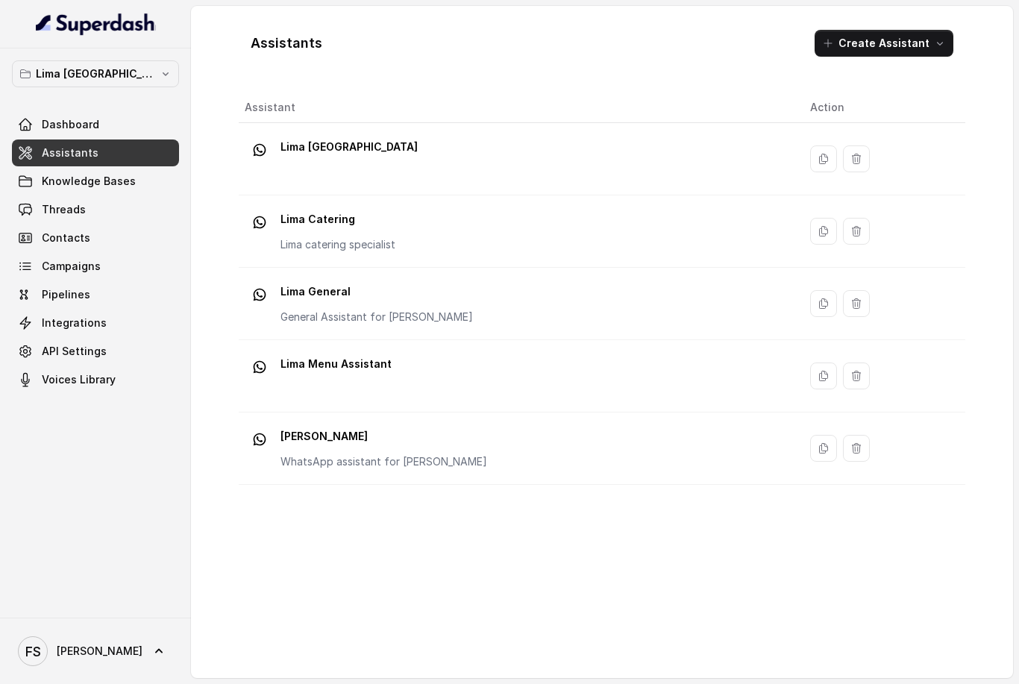
click at [7, 77] on div "Lima Argentina Dashboard Assistants Knowledge Bases Threads Contacts Campaigns …" at bounding box center [95, 332] width 191 height 569
